Goal: Information Seeking & Learning: Find specific fact

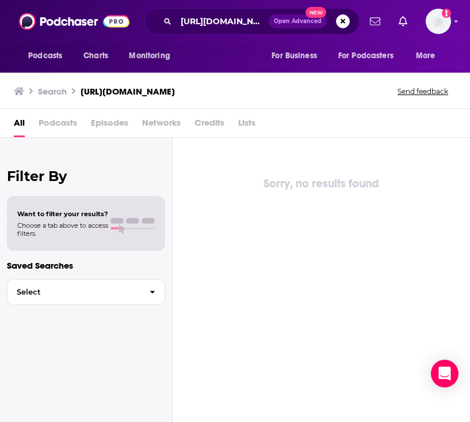
click at [288, 240] on div "Sorry, no results found" at bounding box center [322, 281] width 298 height 286
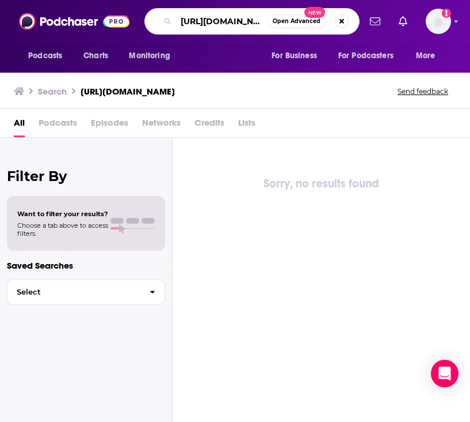
click at [255, 23] on input "[URL][DOMAIN_NAME]" at bounding box center [222, 21] width 92 height 18
click at [343, 21] on button "Search podcasts, credits, & more..." at bounding box center [342, 21] width 14 height 14
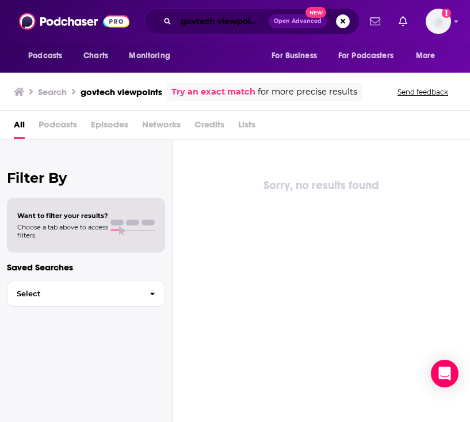
click at [212, 25] on input "govtech viewpoints" at bounding box center [222, 21] width 93 height 18
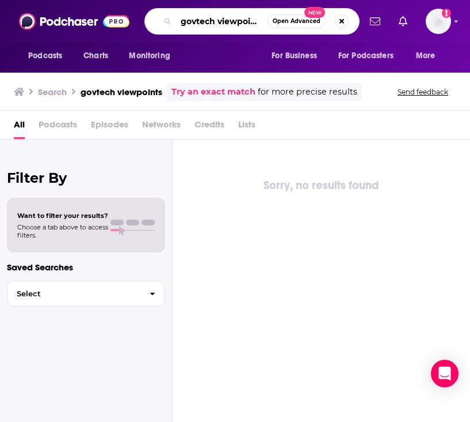
drag, startPoint x: 266, startPoint y: 22, endPoint x: 94, endPoint y: 18, distance: 172.2
click at [94, 18] on div "Podcasts Charts Monitoring govtech viewpoints Open Advanced New For Business Fo…" at bounding box center [235, 21] width 470 height 43
paste input "[URL][DOMAIN_NAME]"
type input "[URL][DOMAIN_NAME]"
